Goal: Check status: Check status

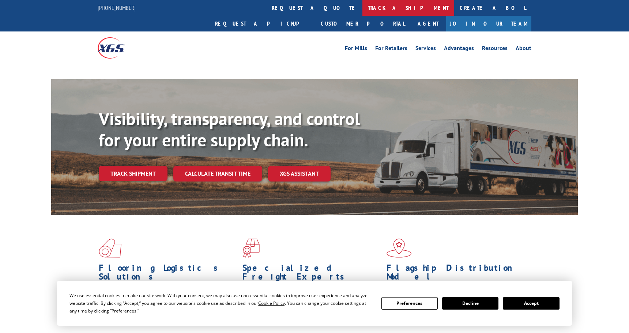
click at [362, 10] on link "track a shipment" at bounding box center [408, 8] width 92 height 16
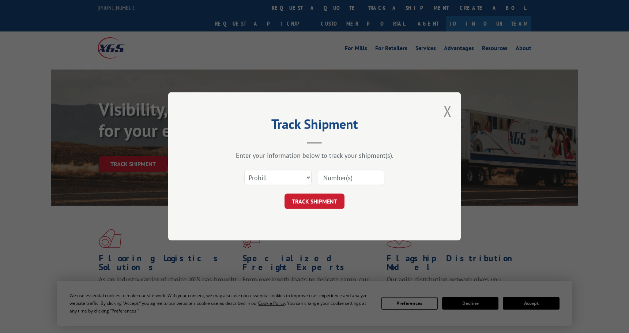
click at [287, 174] on select "Select category... Probill BOL PO" at bounding box center [277, 177] width 67 height 15
select select "bol"
click at [244, 170] on select "Select category... Probill BOL PO" at bounding box center [277, 177] width 67 height 15
drag, startPoint x: 337, startPoint y: 182, endPoint x: 341, endPoint y: 178, distance: 5.2
click at [341, 178] on input at bounding box center [350, 177] width 67 height 15
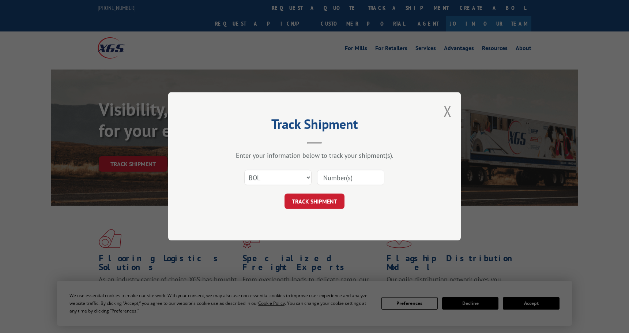
paste input "2874763"
type input "2874763"
click at [324, 199] on button "TRACK SHIPMENT" at bounding box center [314, 201] width 60 height 15
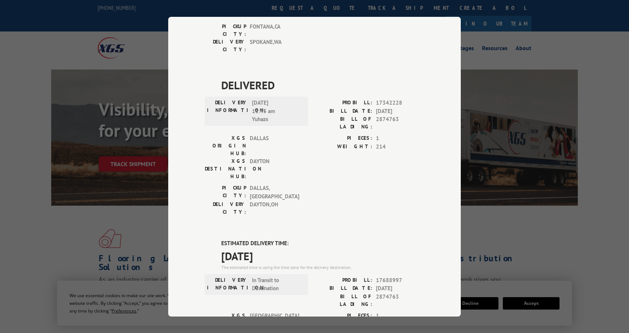
scroll to position [146, 0]
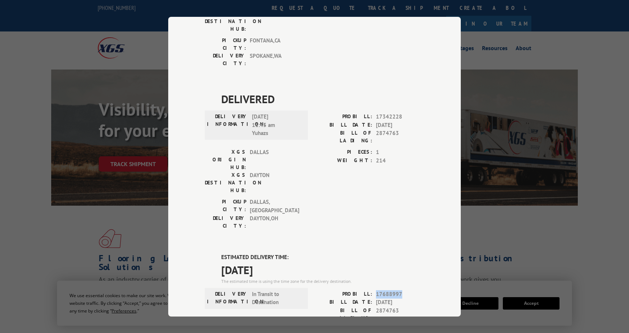
drag, startPoint x: 400, startPoint y: 206, endPoint x: 371, endPoint y: 208, distance: 28.9
click at [371, 289] on div "PROBILL: 17688997" at bounding box center [369, 293] width 110 height 8
click at [404, 289] on span "17688997" at bounding box center [400, 293] width 48 height 8
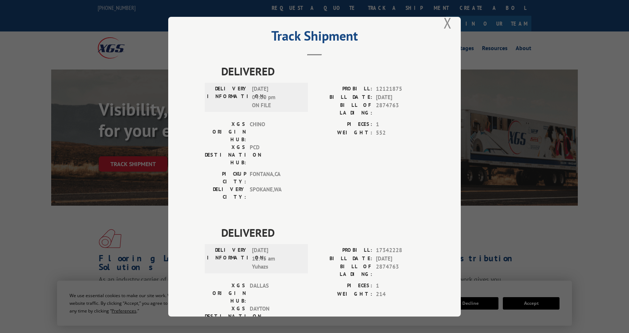
scroll to position [0, 0]
